Goal: Task Accomplishment & Management: Complete application form

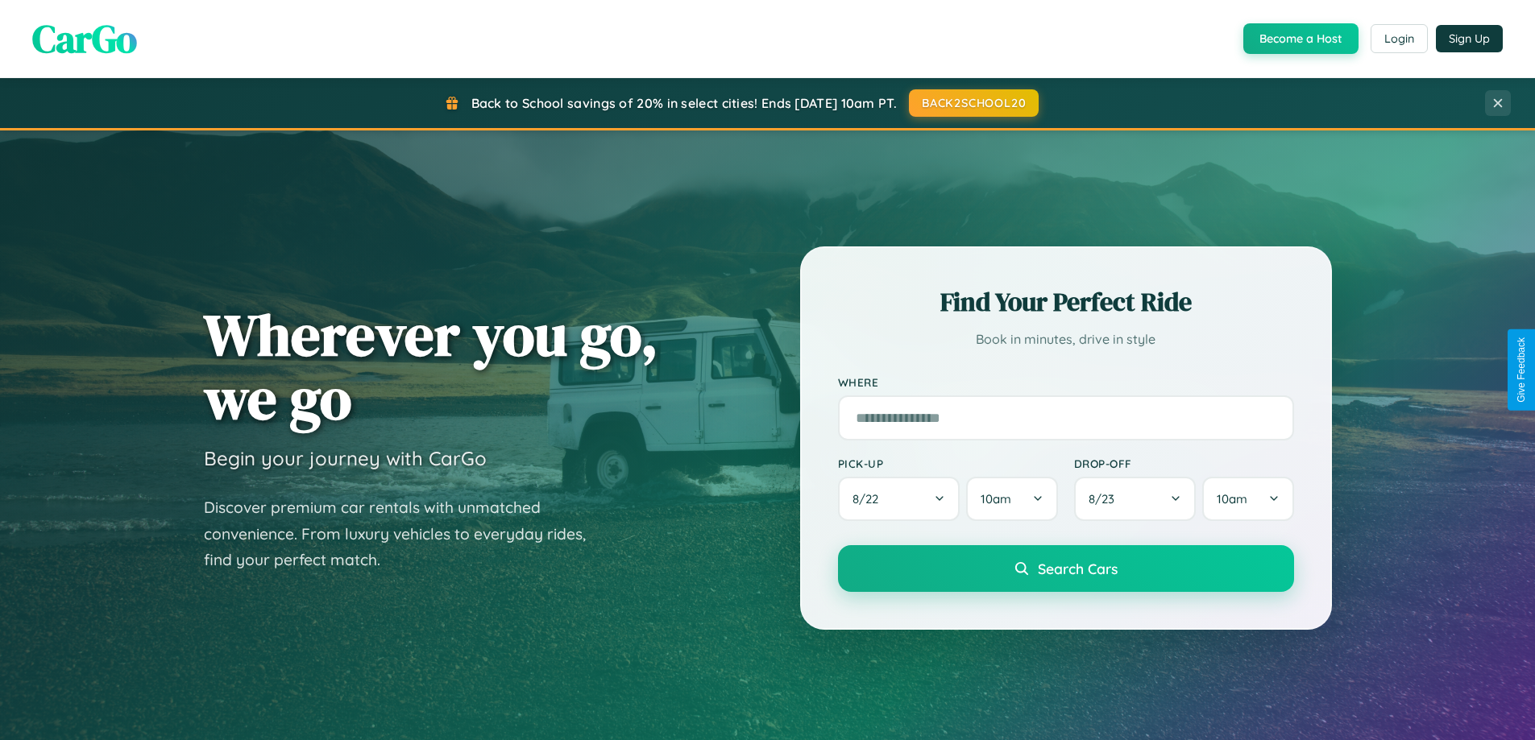
scroll to position [694, 0]
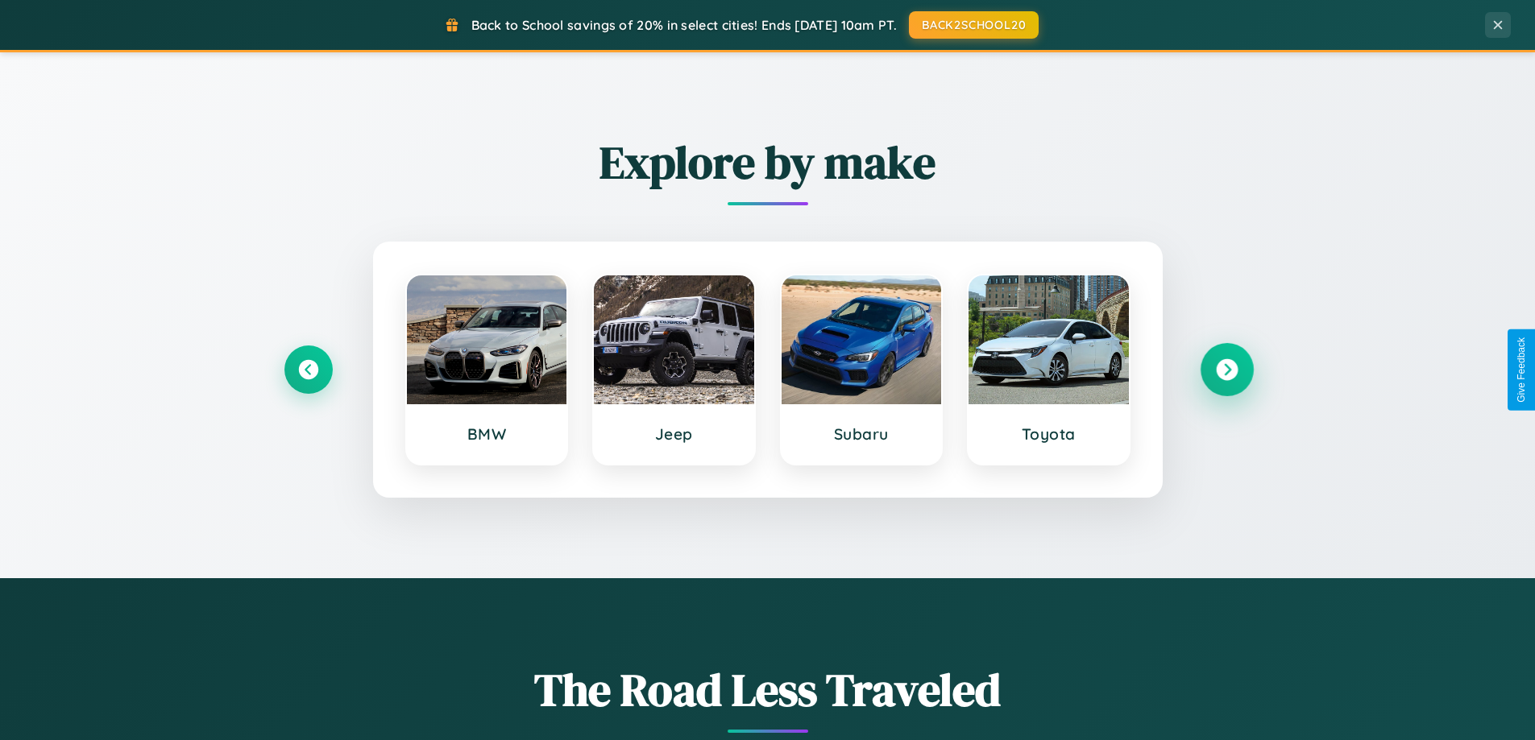
click at [1226, 370] on icon at bounding box center [1227, 370] width 22 height 22
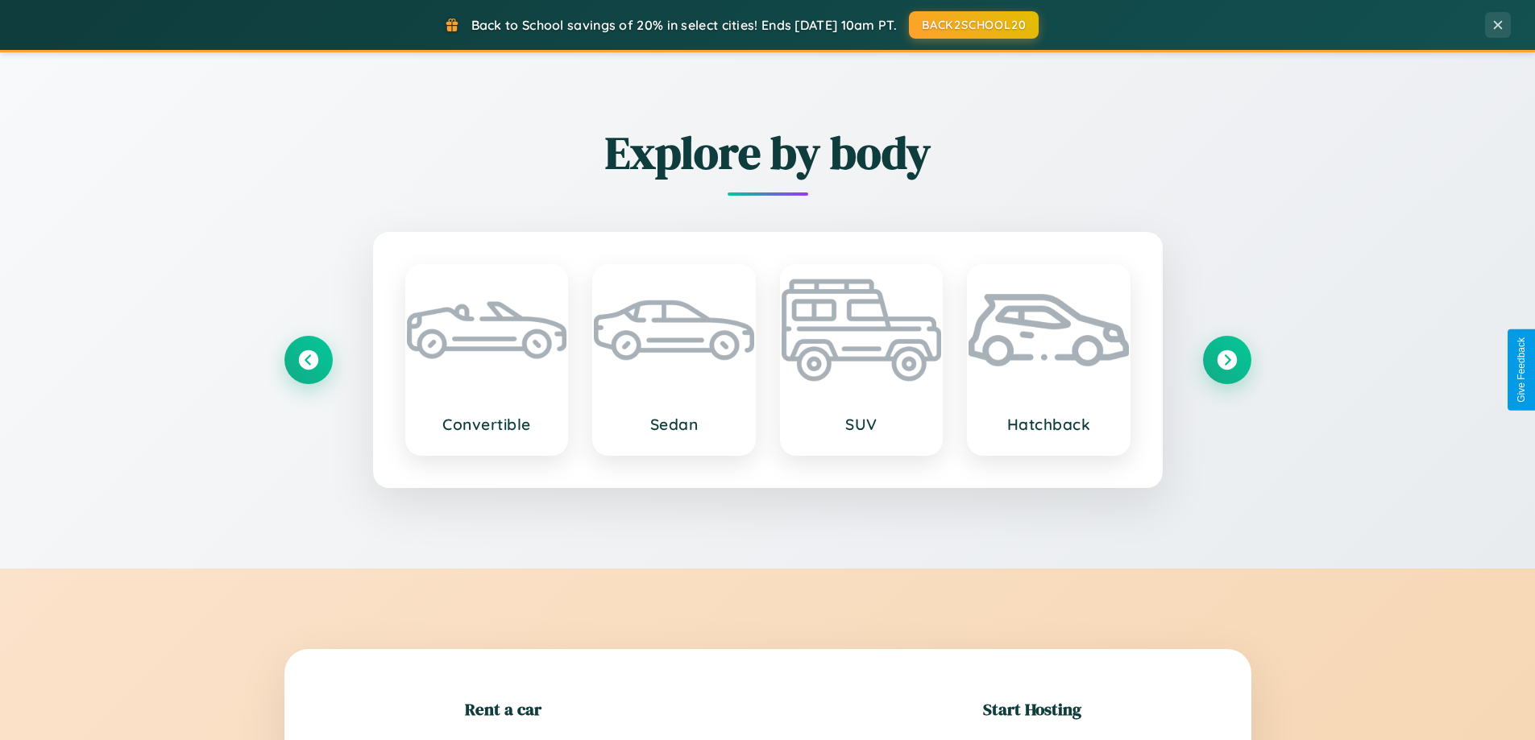
scroll to position [3100, 0]
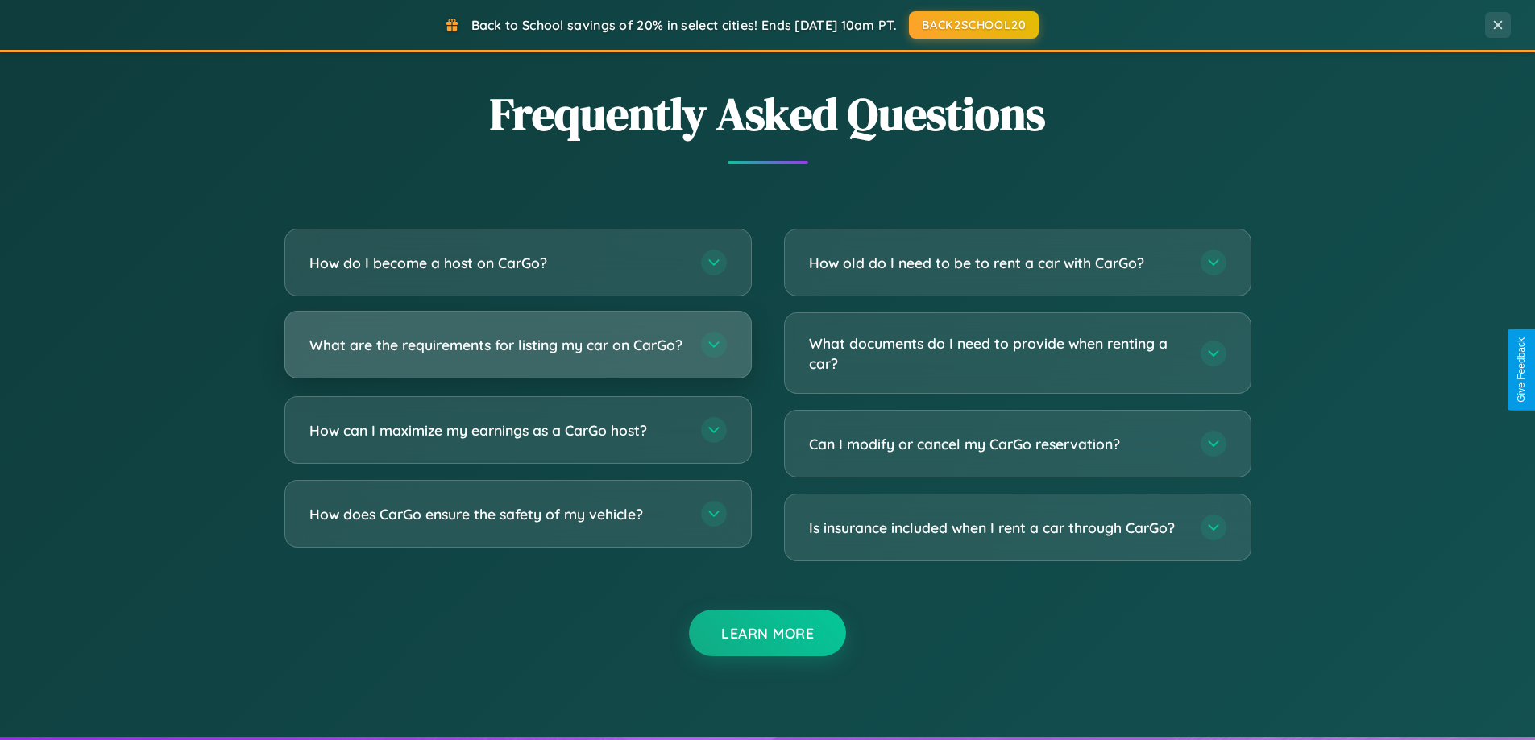
click at [517, 353] on h3 "What are the requirements for listing my car on CarGo?" at bounding box center [496, 345] width 375 height 20
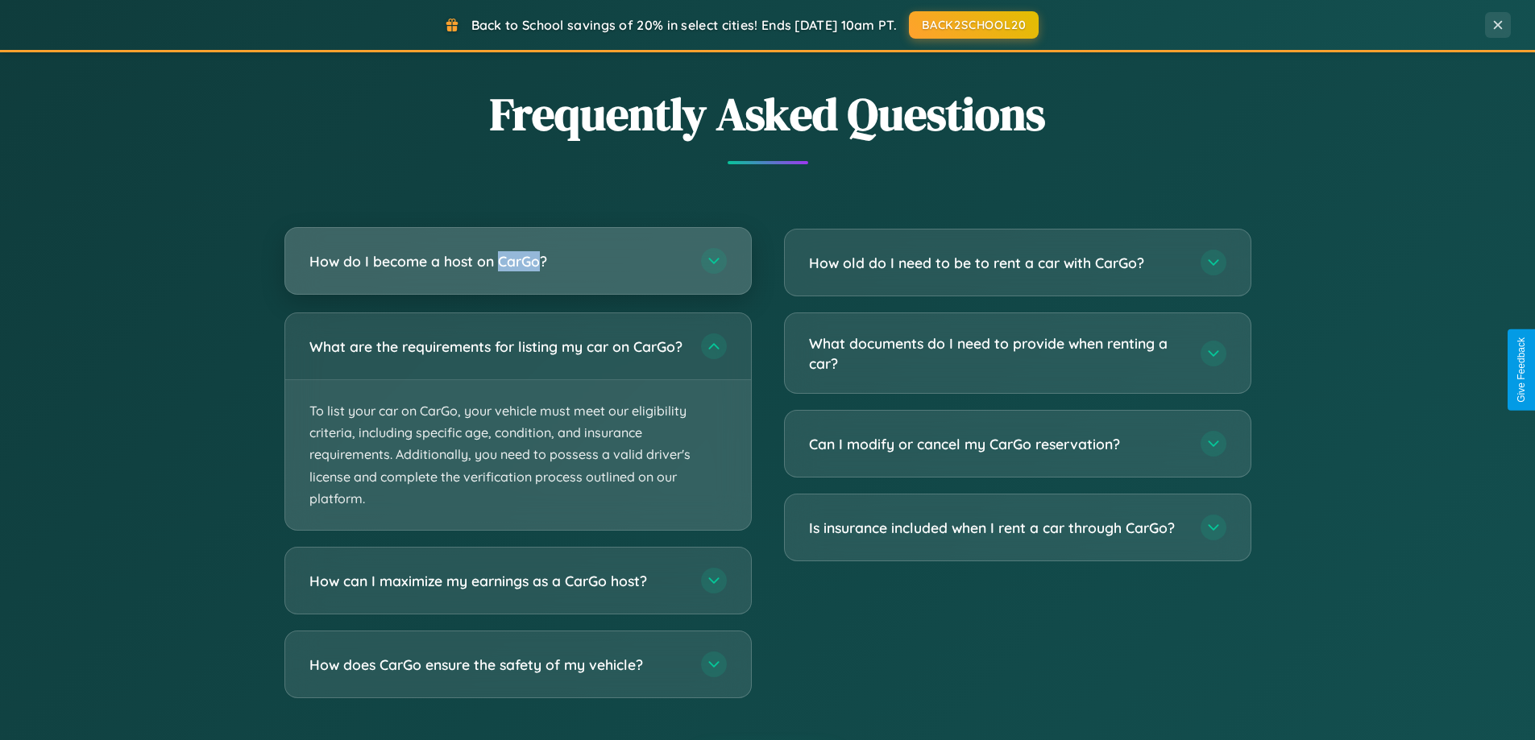
click at [517, 261] on h3 "How do I become a host on CarGo?" at bounding box center [496, 261] width 375 height 20
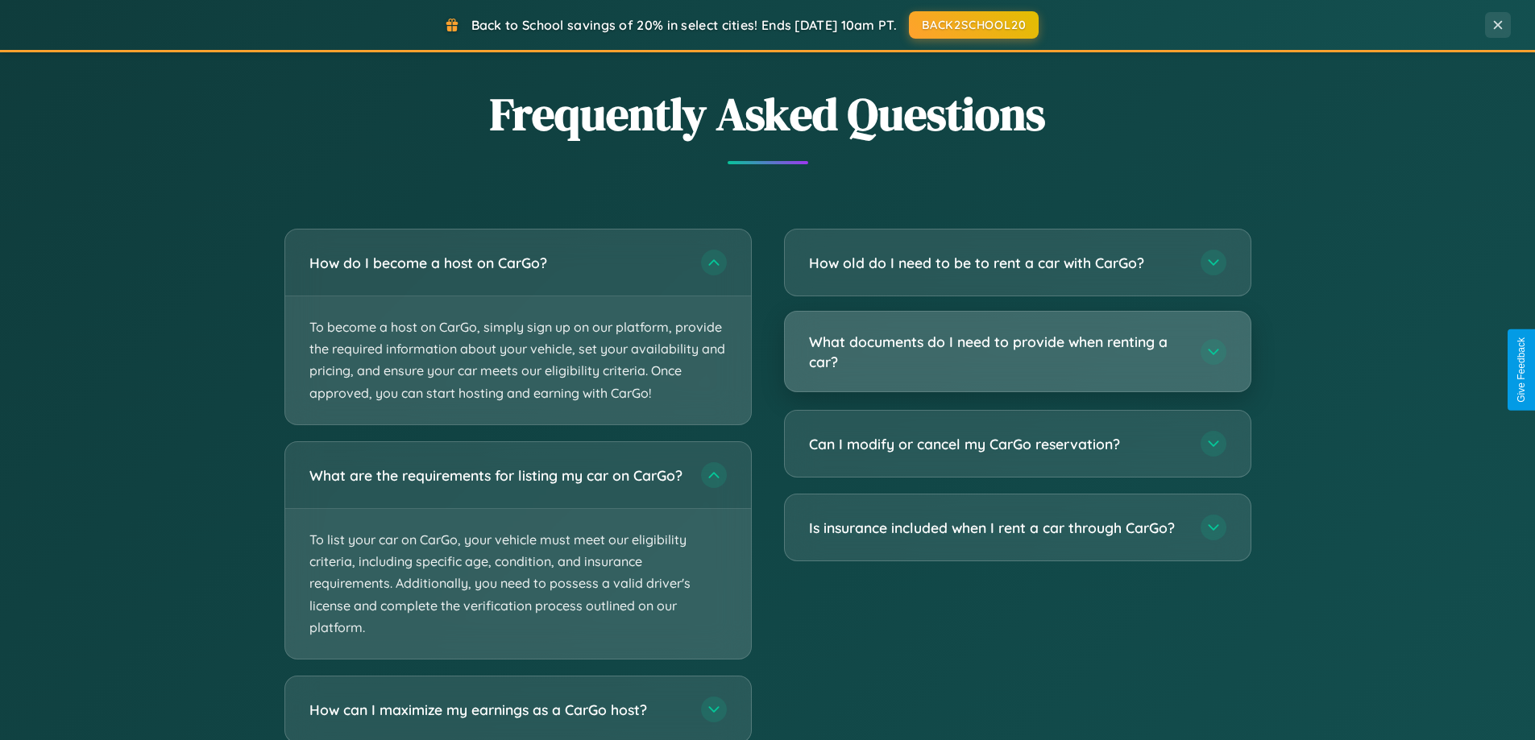
click at [1017, 352] on h3 "What documents do I need to provide when renting a car?" at bounding box center [996, 351] width 375 height 39
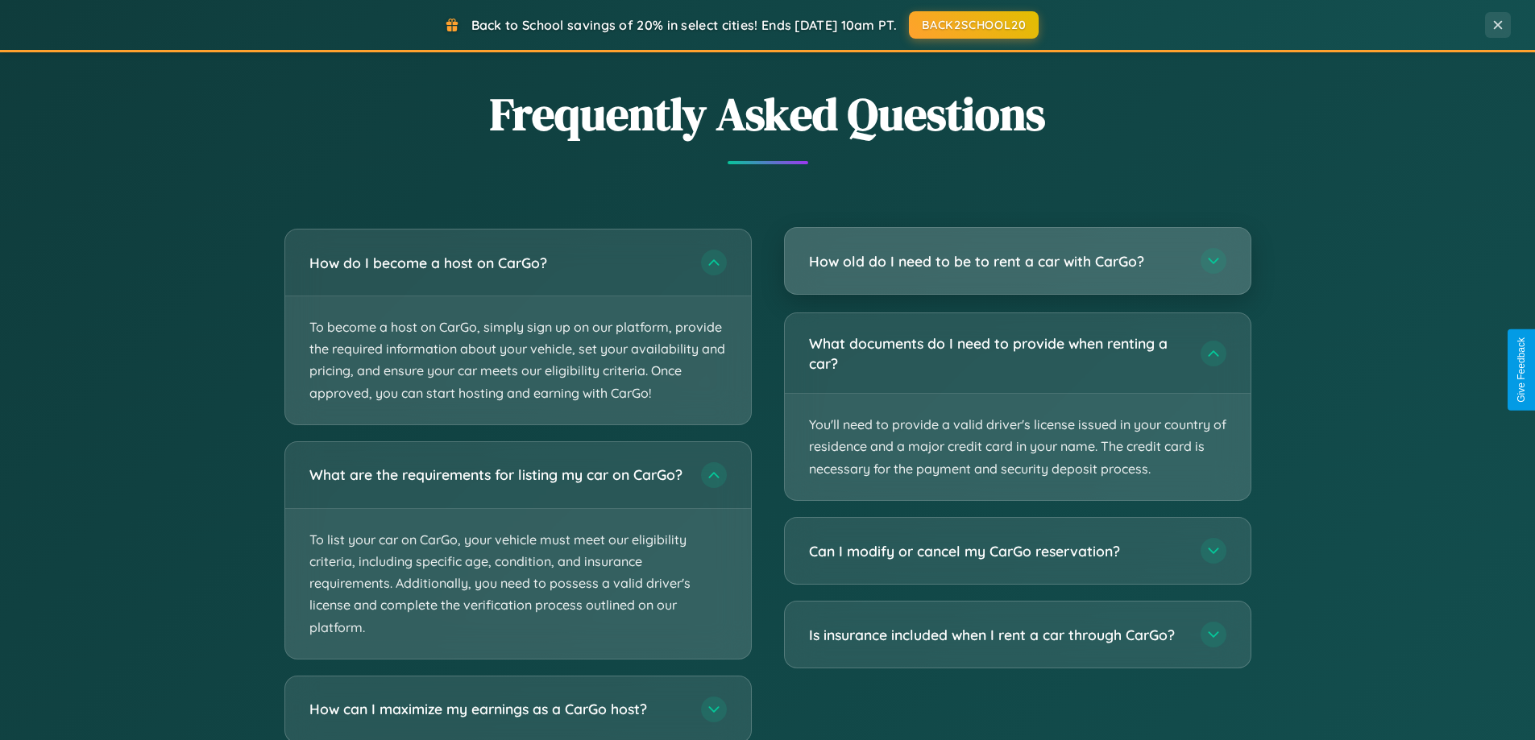
click at [1017, 262] on h3 "How old do I need to be to rent a car with CarGo?" at bounding box center [996, 261] width 375 height 20
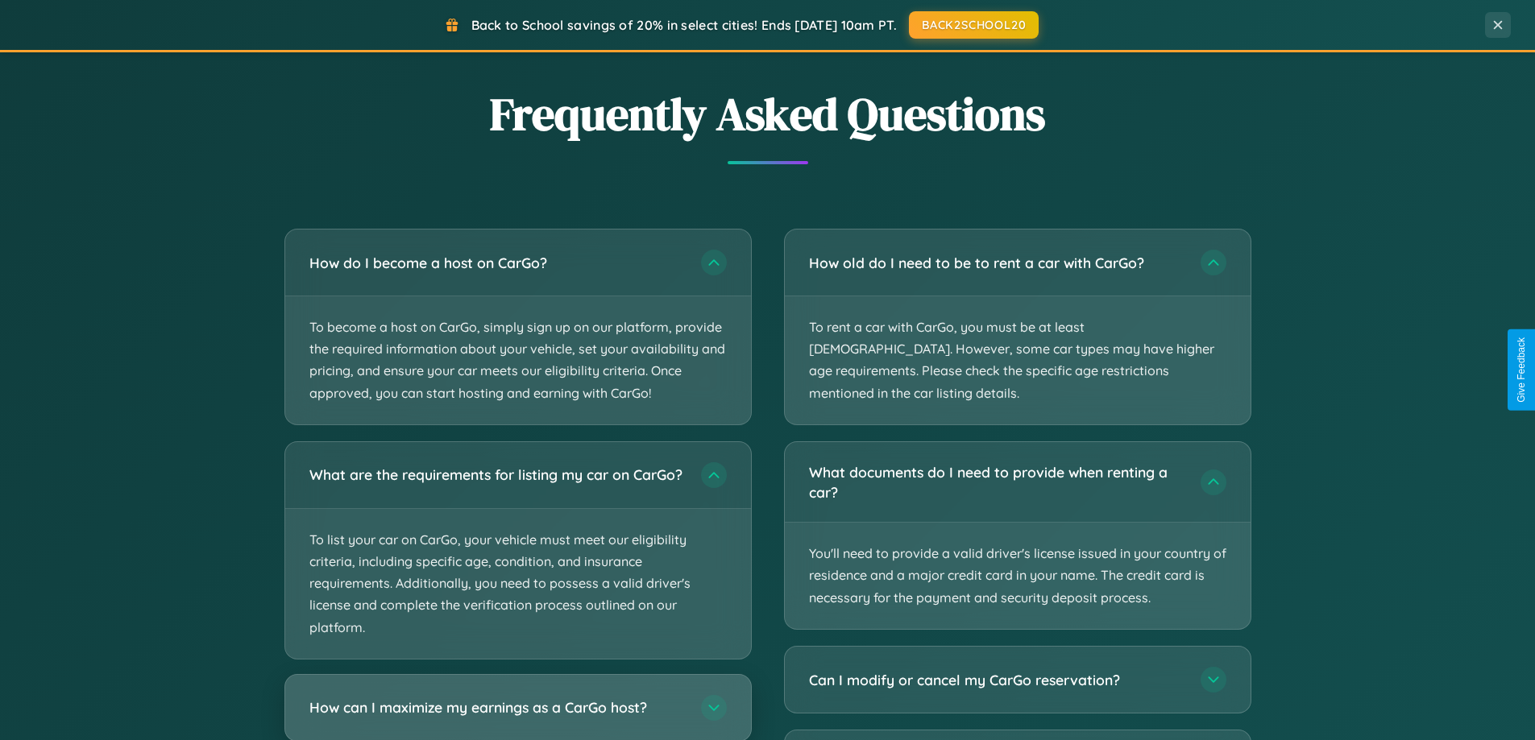
click at [517, 714] on h3 "How can I maximize my earnings as a CarGo host?" at bounding box center [496, 708] width 375 height 20
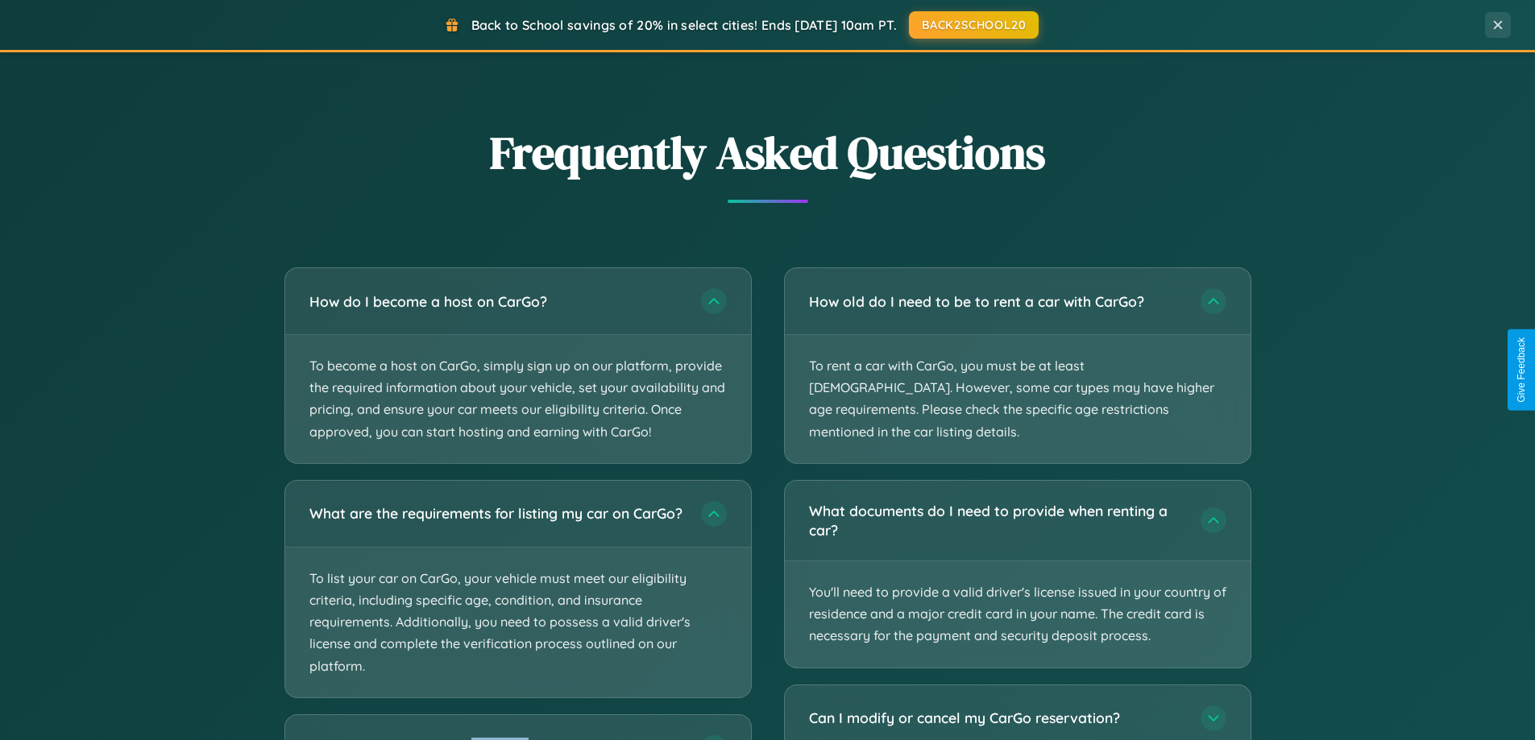
scroll to position [0, 0]
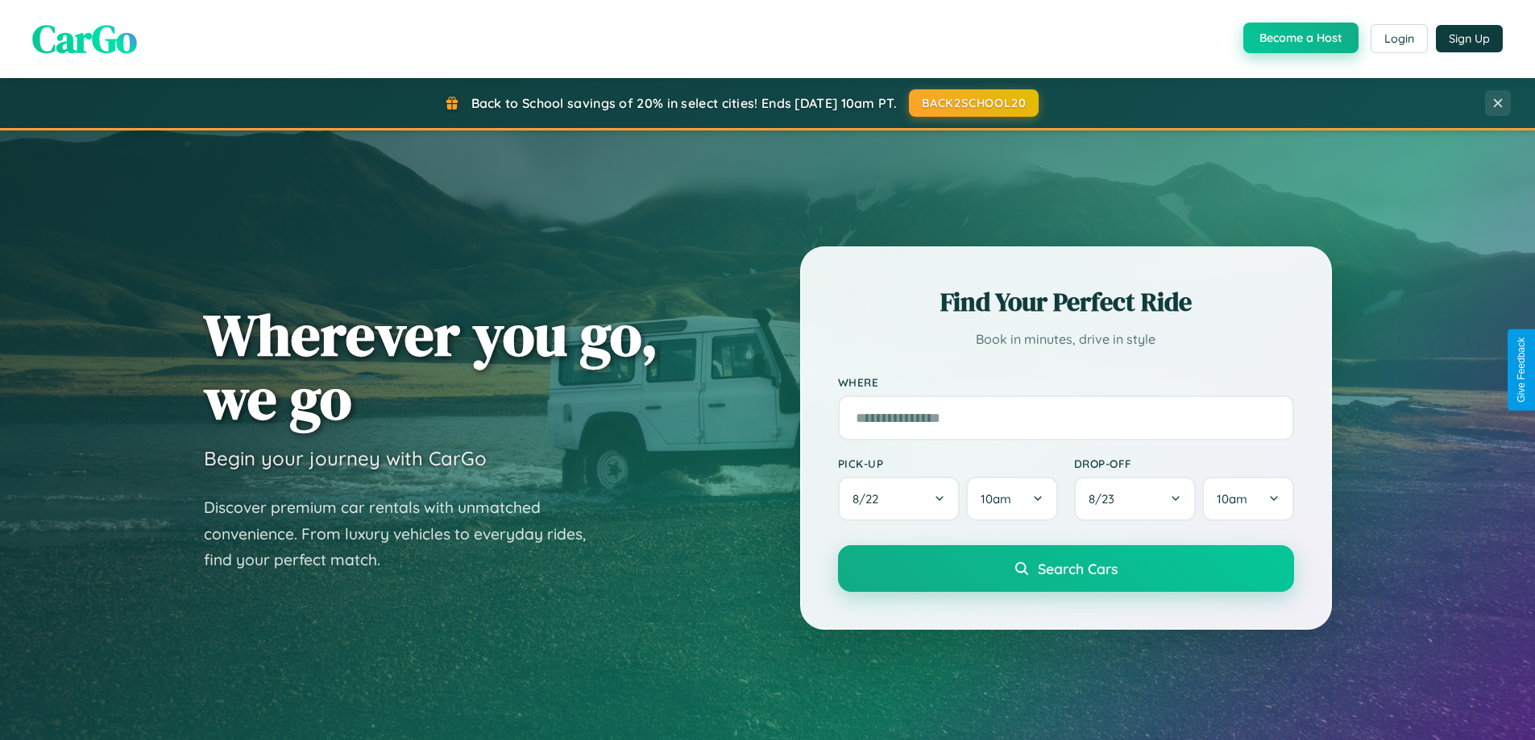
click at [1299, 39] on button "Become a Host" at bounding box center [1300, 38] width 115 height 31
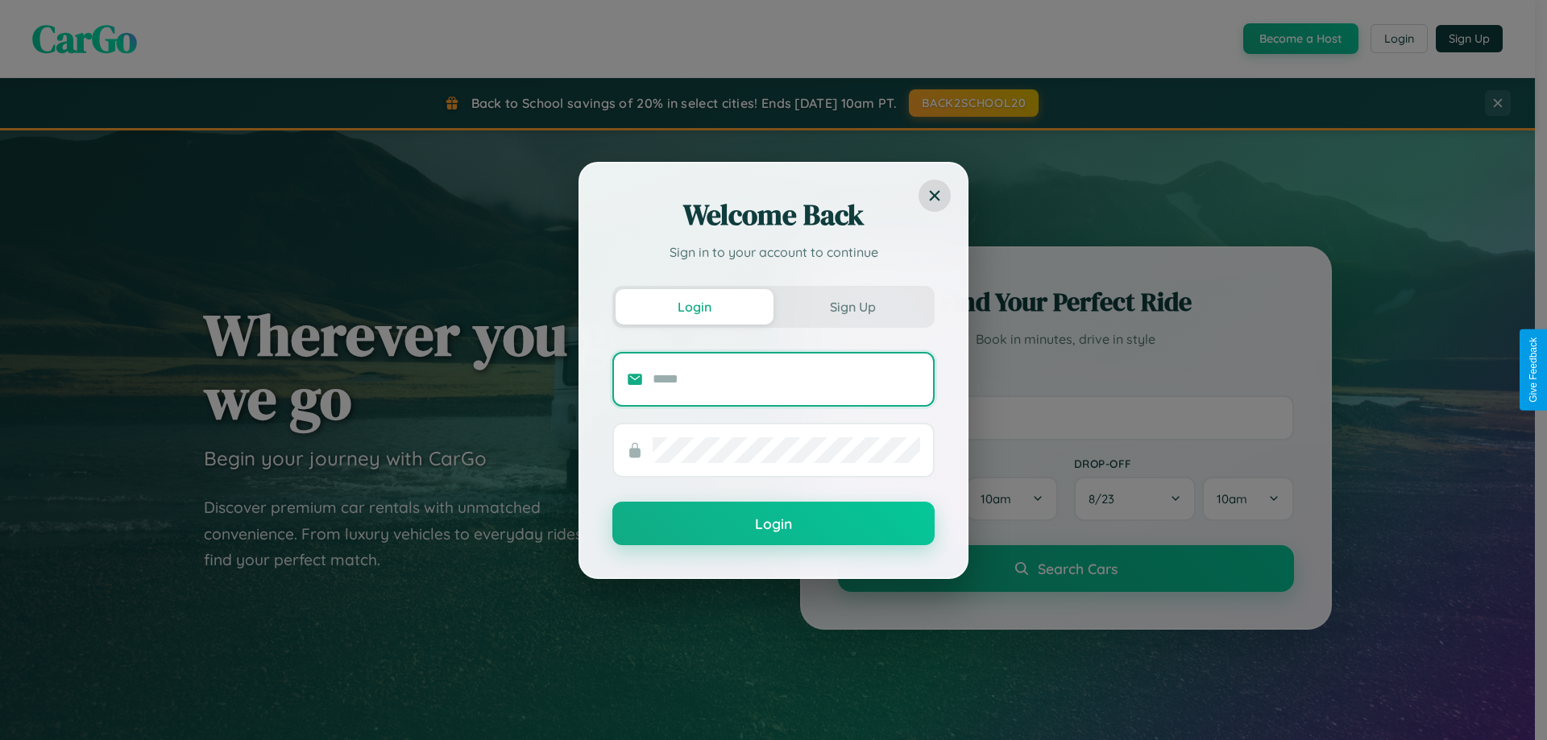
click at [786, 379] on input "text" at bounding box center [785, 380] width 267 height 26
type input "**********"
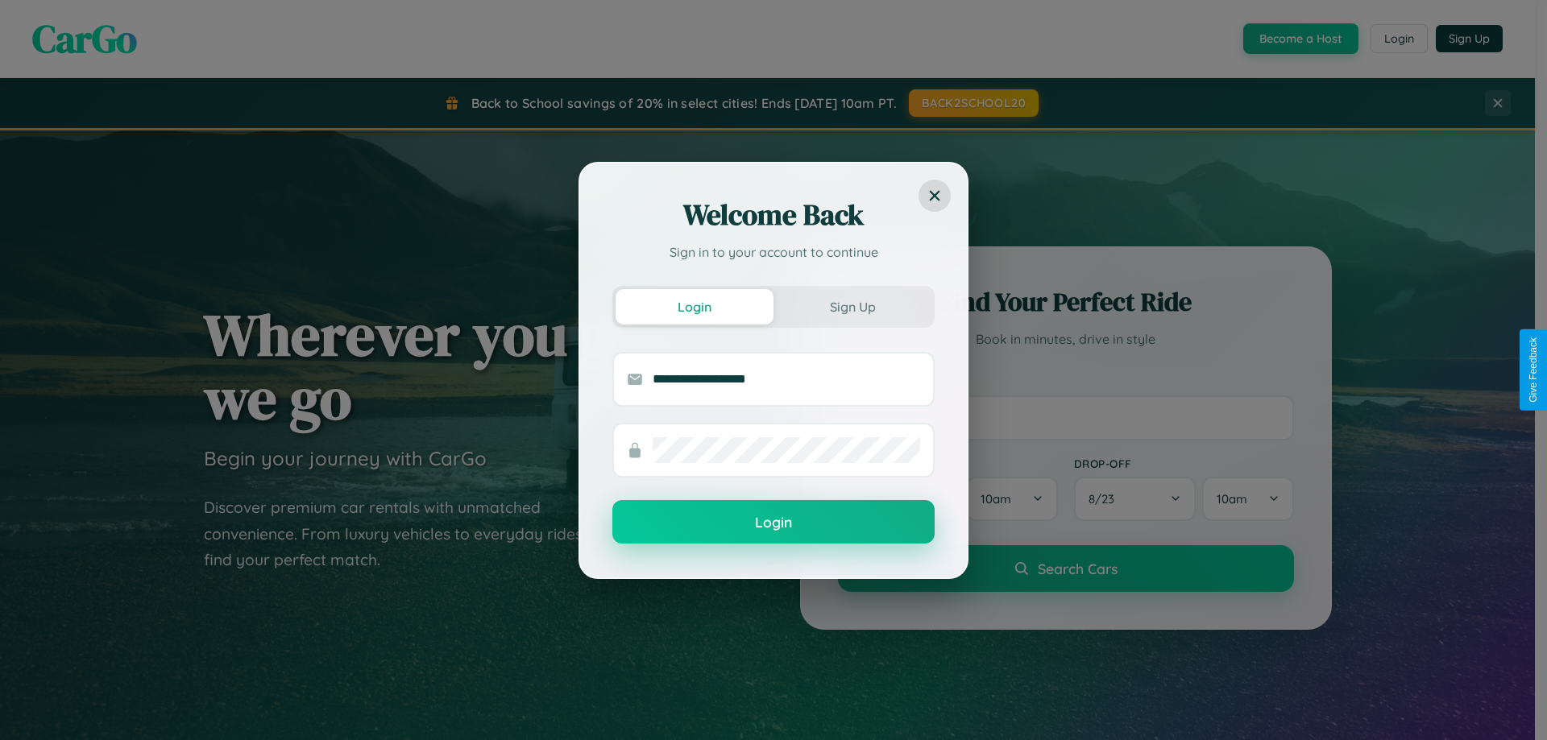
click at [773, 523] on button "Login" at bounding box center [773, 521] width 322 height 43
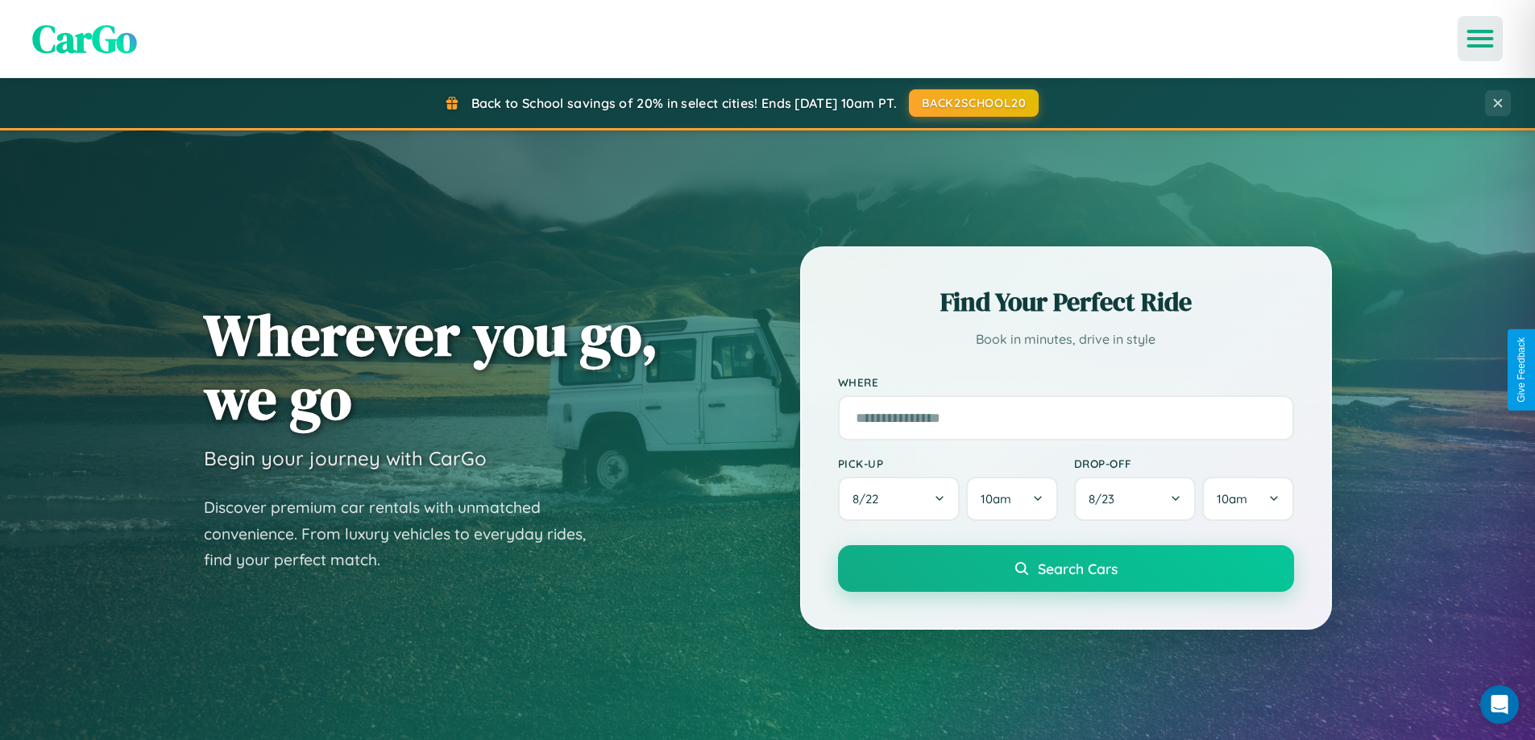
click at [1480, 39] on icon "Open menu" at bounding box center [1479, 38] width 23 height 14
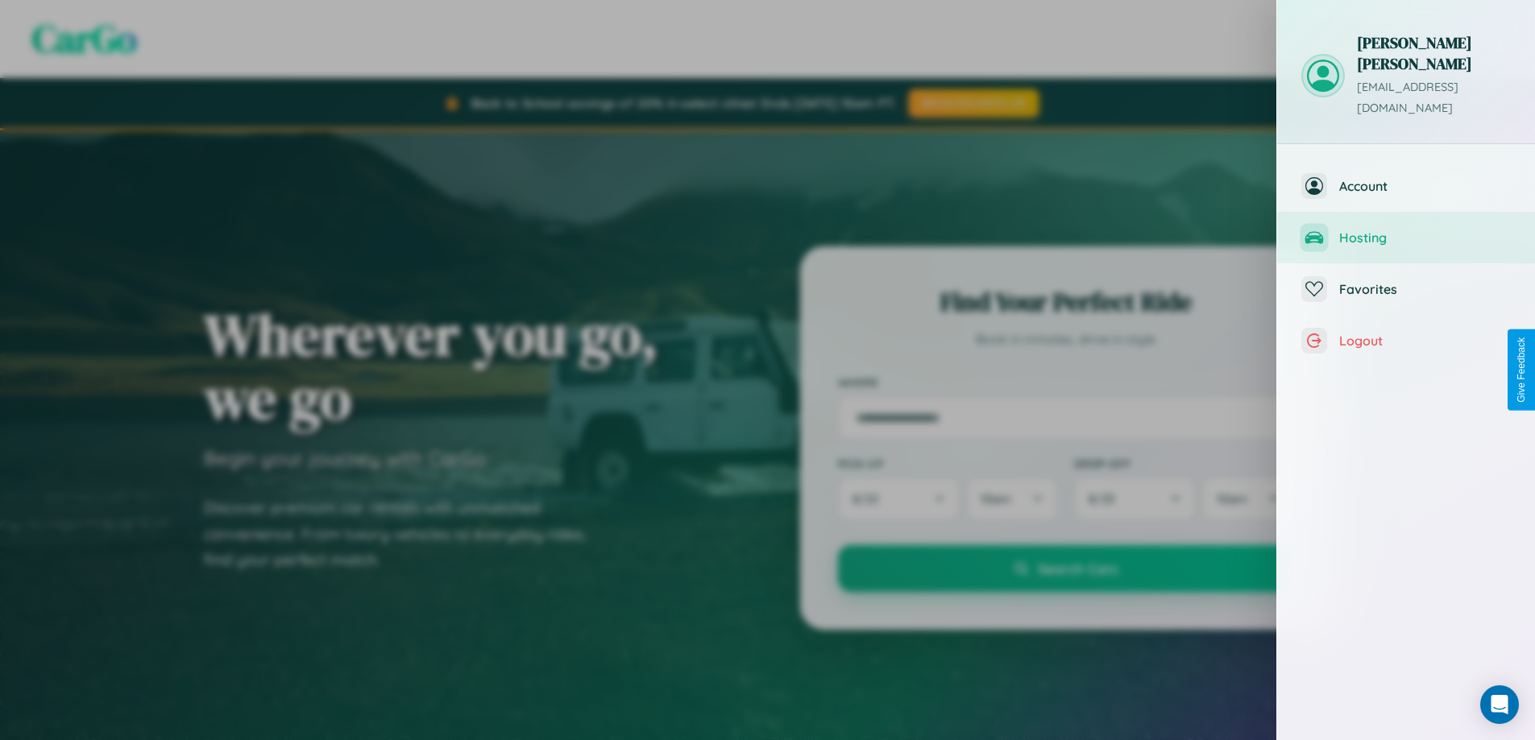
click at [1406, 230] on span "Hosting" at bounding box center [1425, 238] width 172 height 16
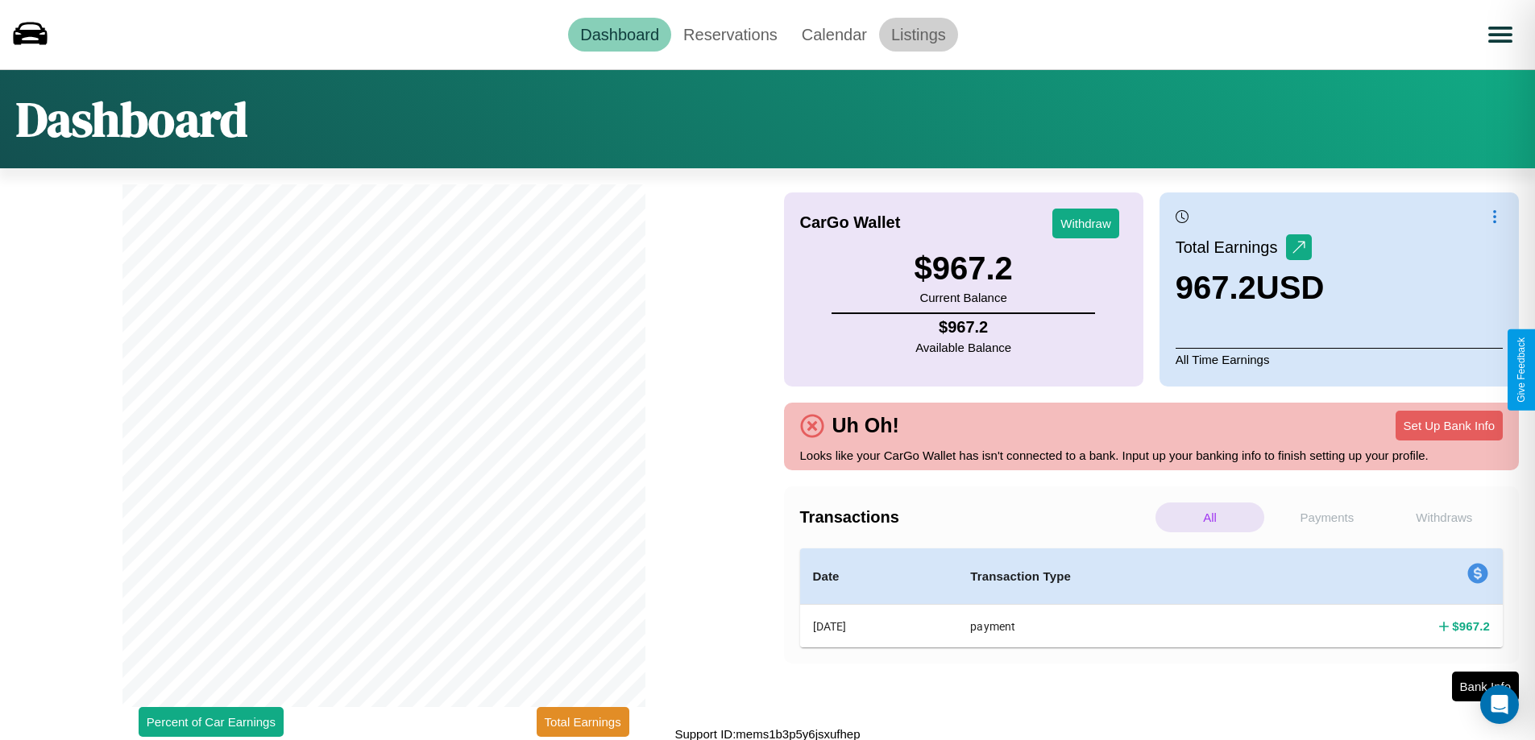
click at [918, 34] on link "Listings" at bounding box center [918, 35] width 79 height 34
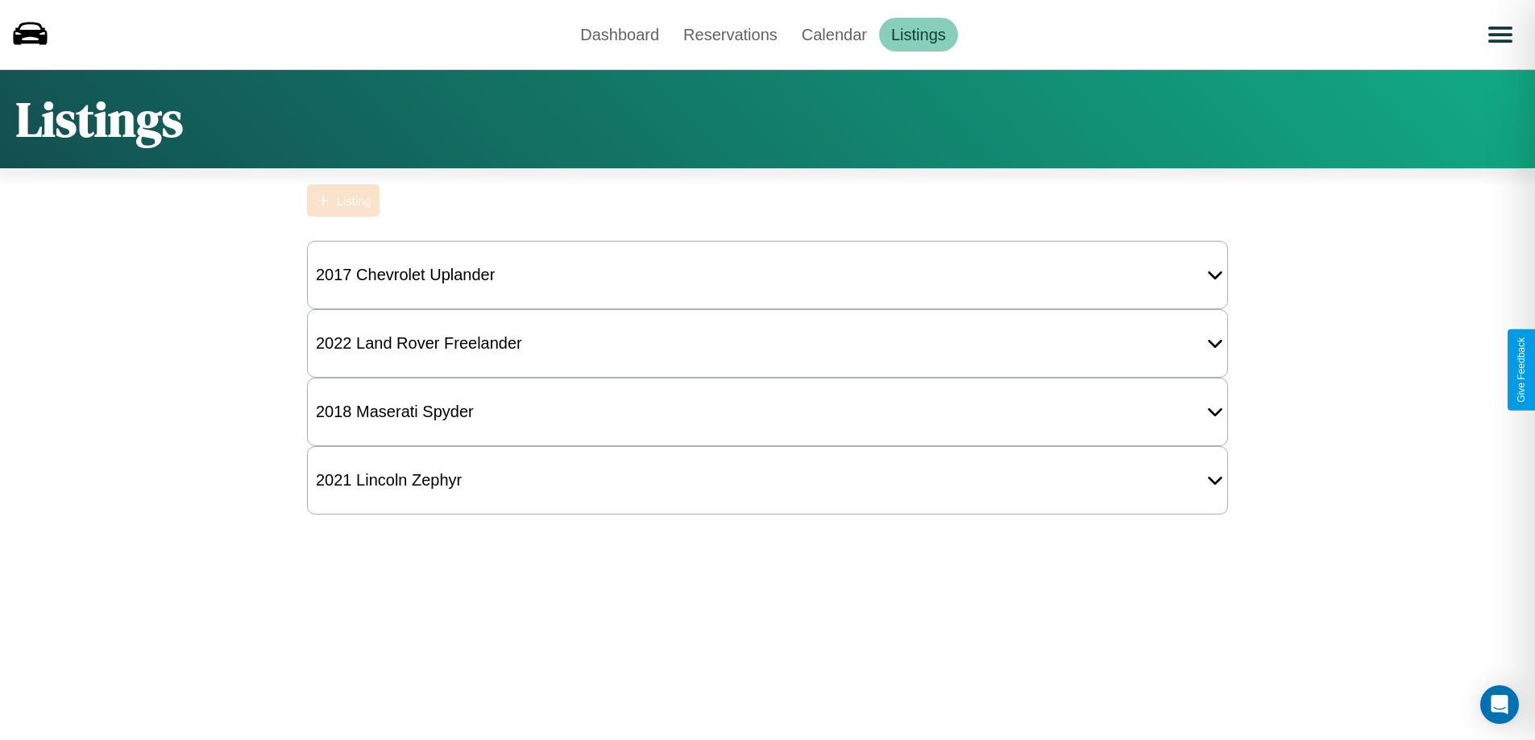
click at [343, 201] on div "Listing" at bounding box center [354, 201] width 35 height 14
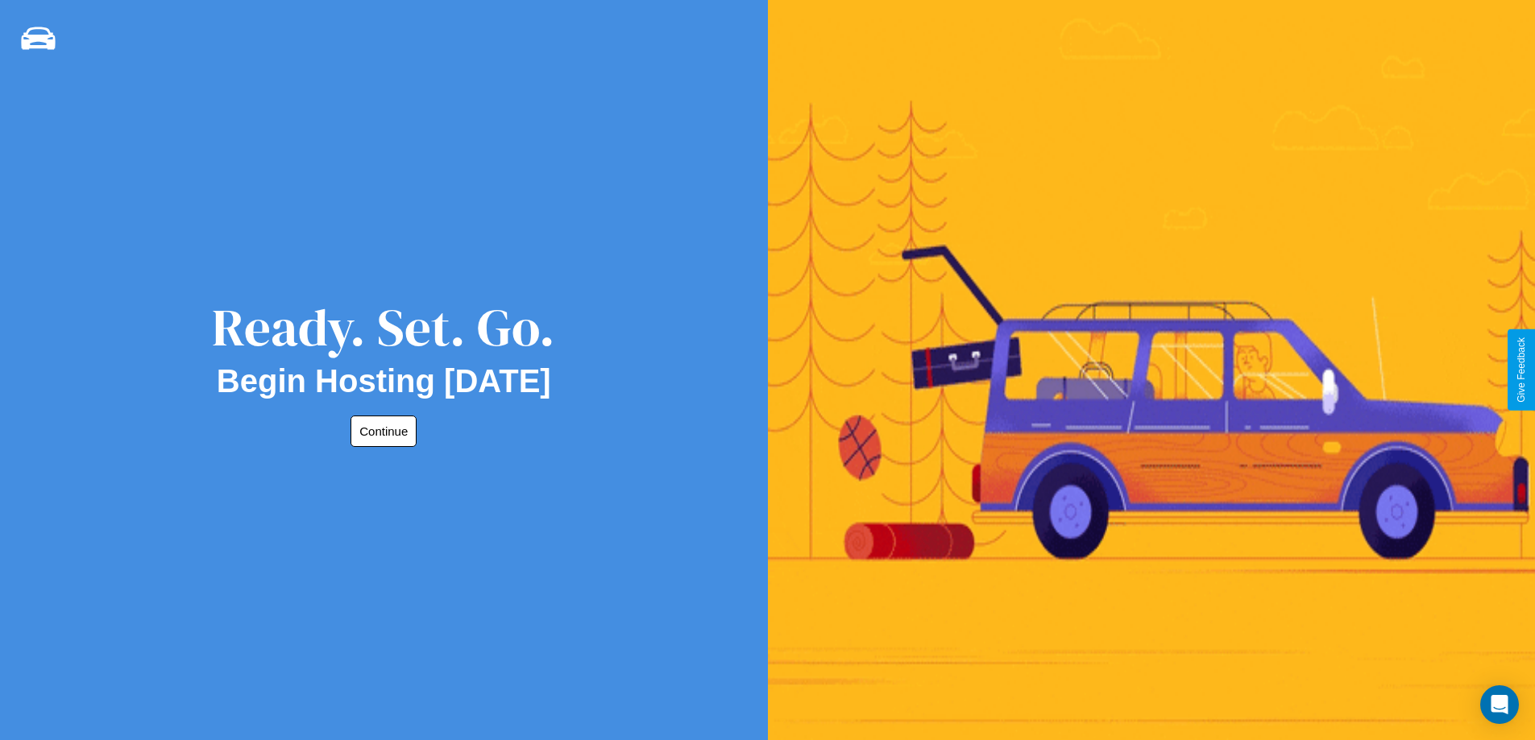
click at [380, 431] on button "Continue" at bounding box center [383, 431] width 66 height 31
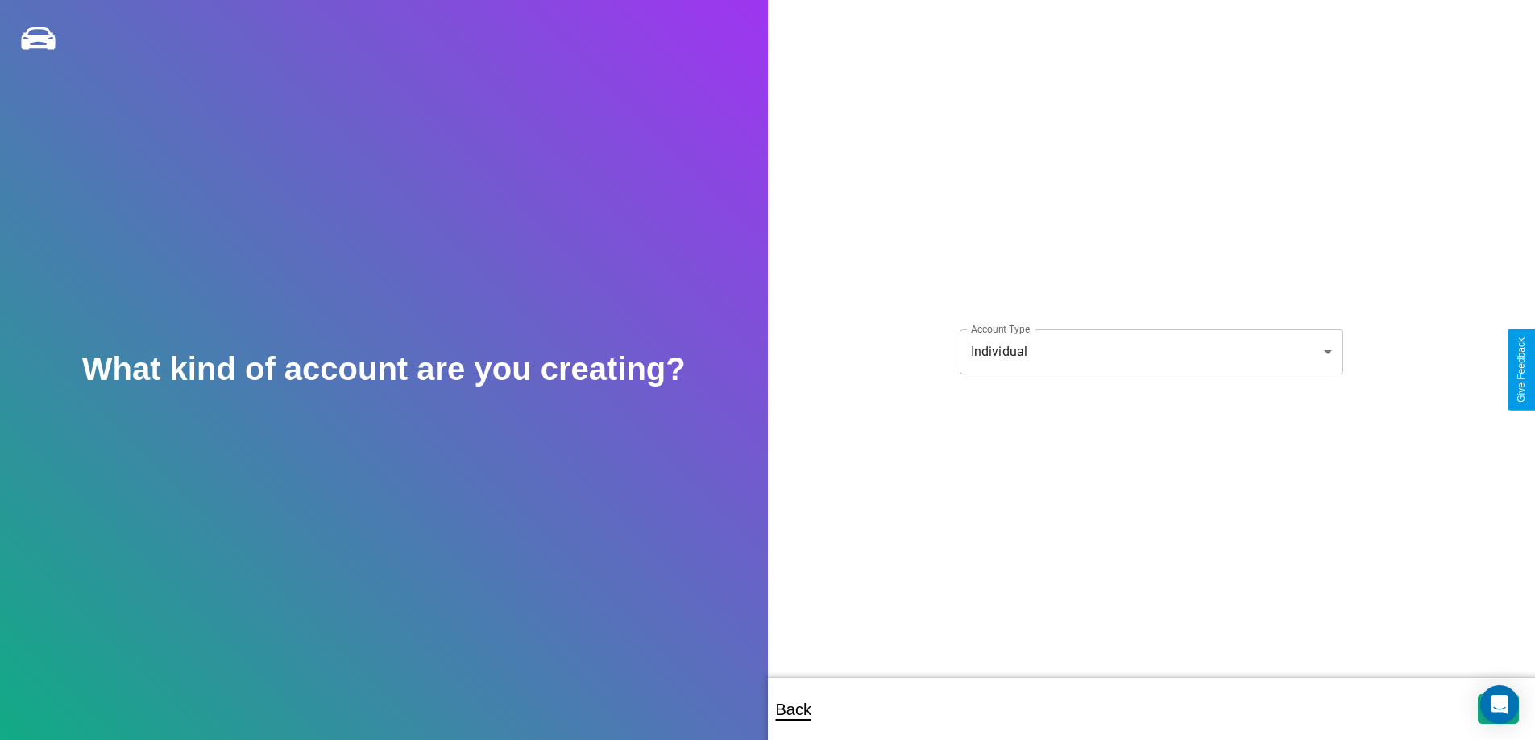
click at [1150, 351] on body "**********" at bounding box center [767, 381] width 1535 height 762
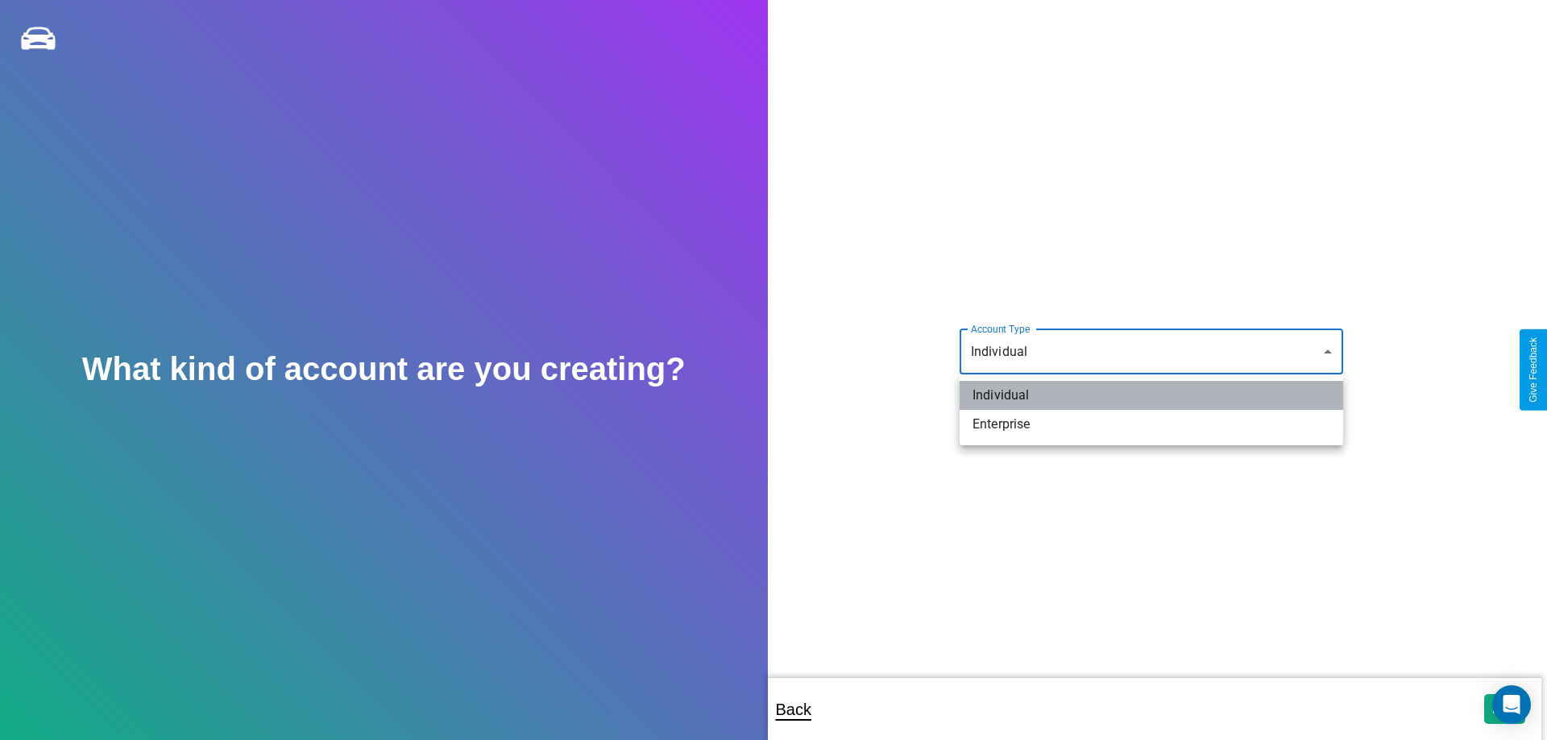
click at [1151, 396] on li "Individual" at bounding box center [1150, 395] width 383 height 29
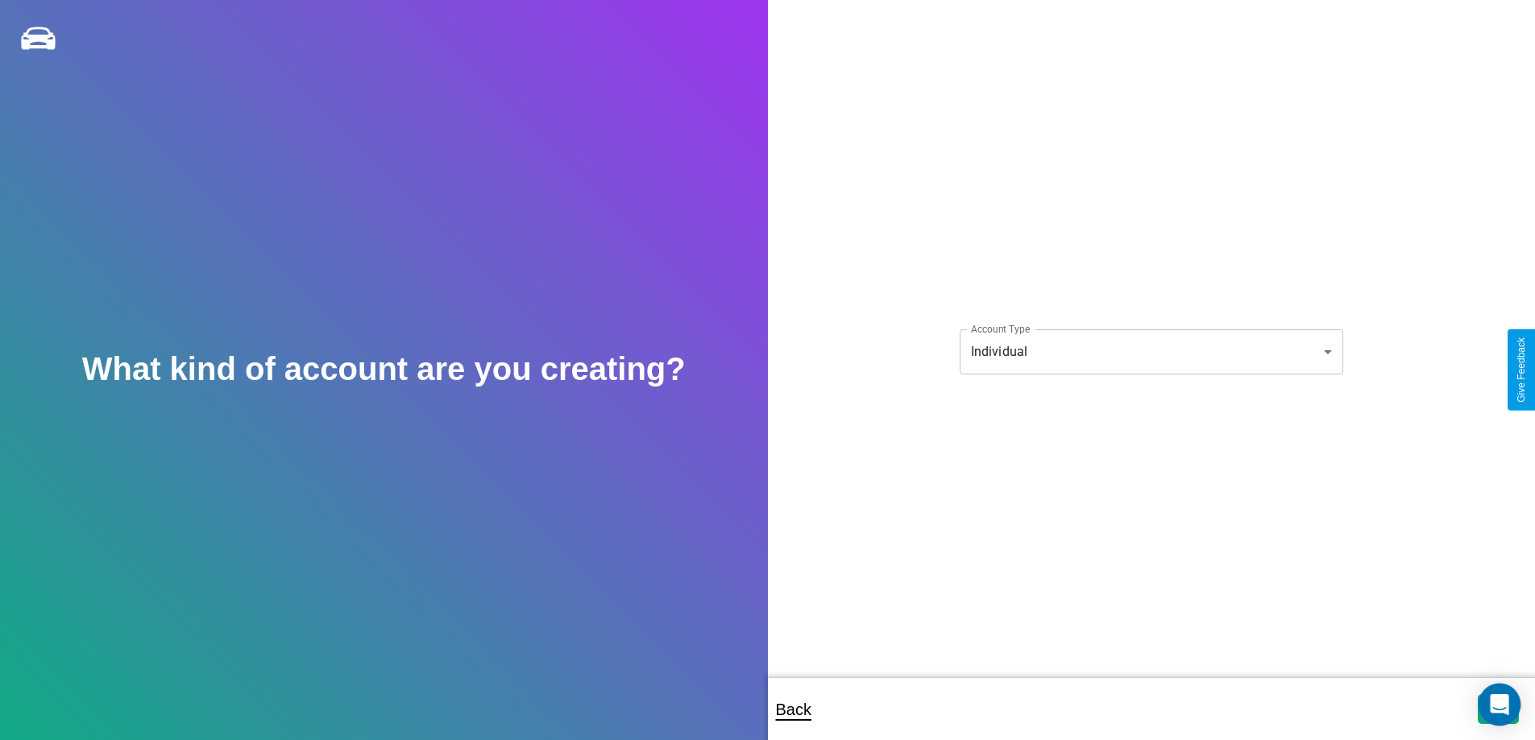
click at [1497, 709] on icon "Open Intercom Messenger" at bounding box center [1498, 704] width 19 height 21
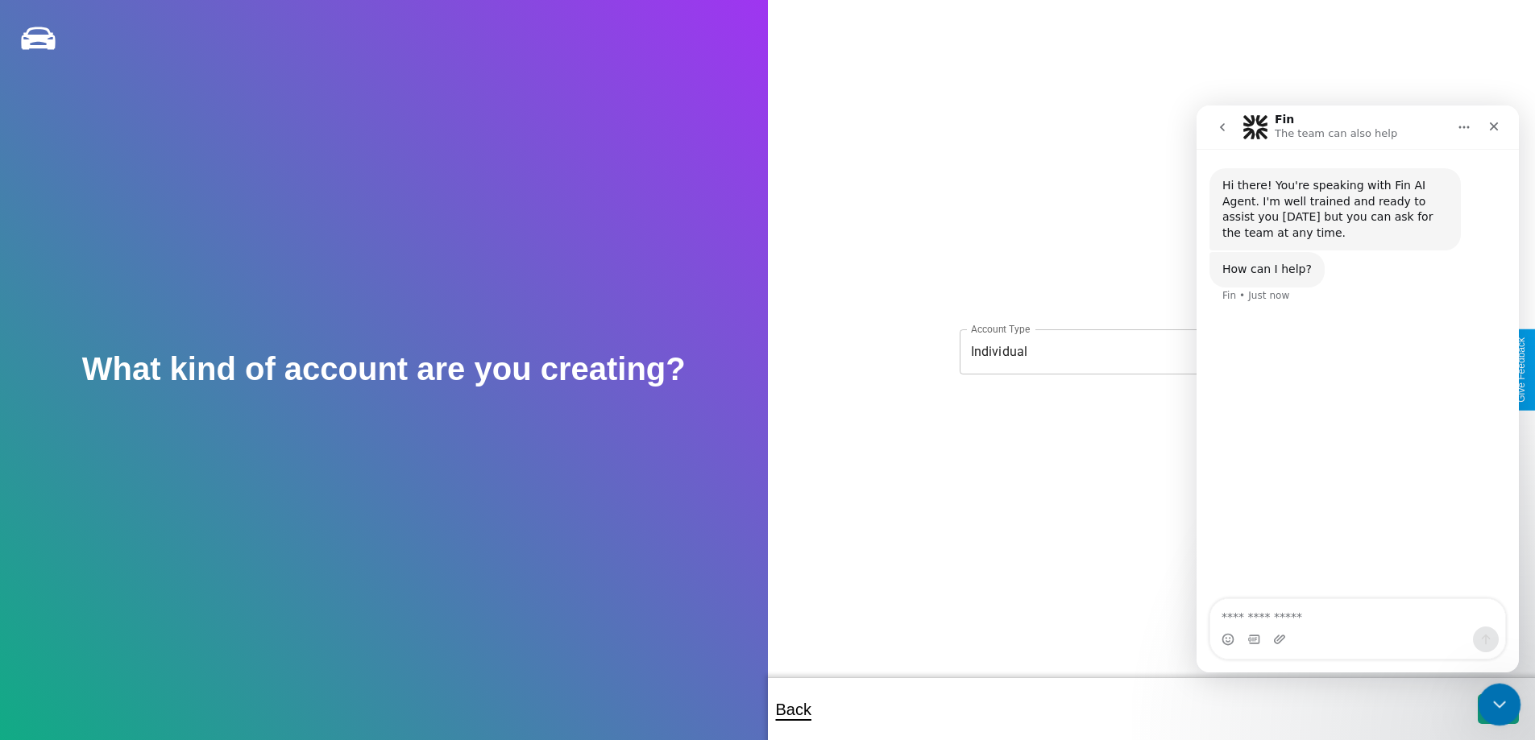
click at [1495, 706] on icon "Close Intercom Messenger" at bounding box center [1496, 702] width 19 height 19
